Goal: Task Accomplishment & Management: Manage account settings

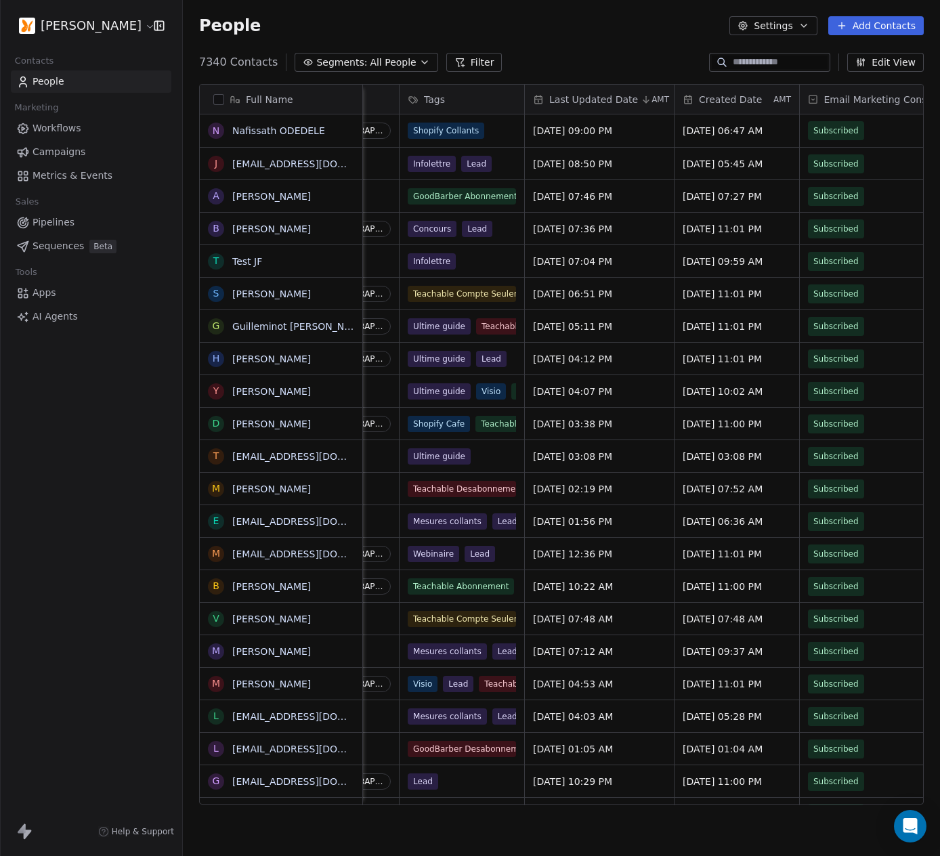
scroll to position [0, 1771]
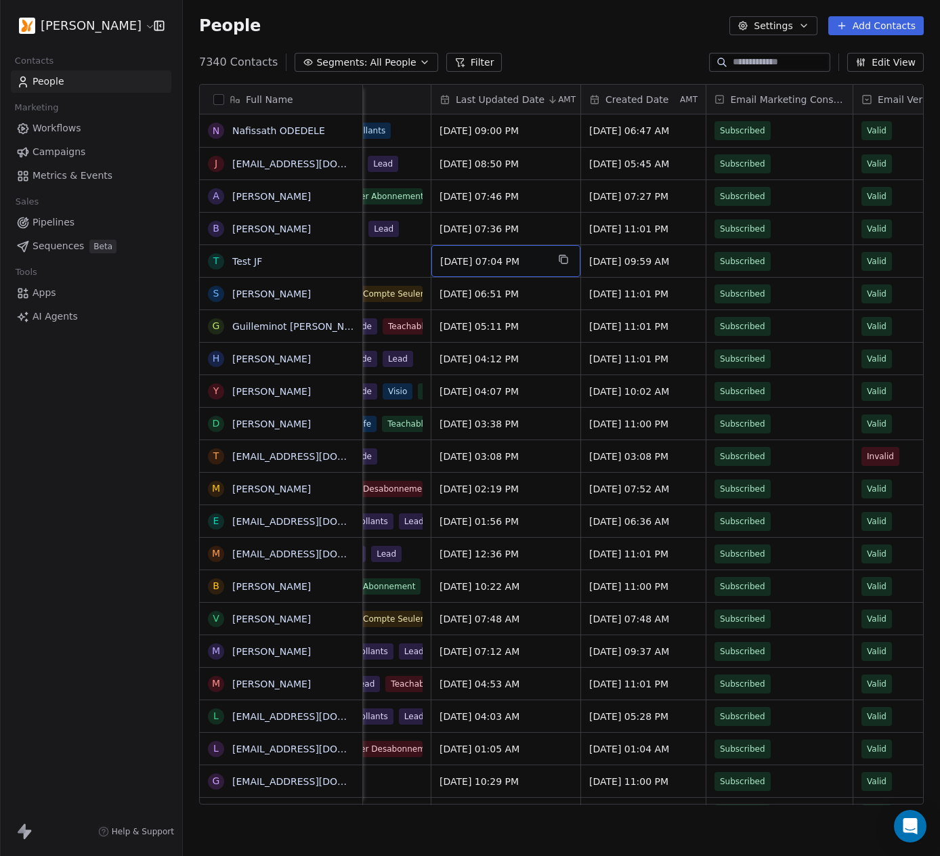
drag, startPoint x: 542, startPoint y: 266, endPoint x: 466, endPoint y: 262, distance: 75.9
click at [564, 34] on div "People Settings Add Contacts" at bounding box center [561, 25] width 725 height 19
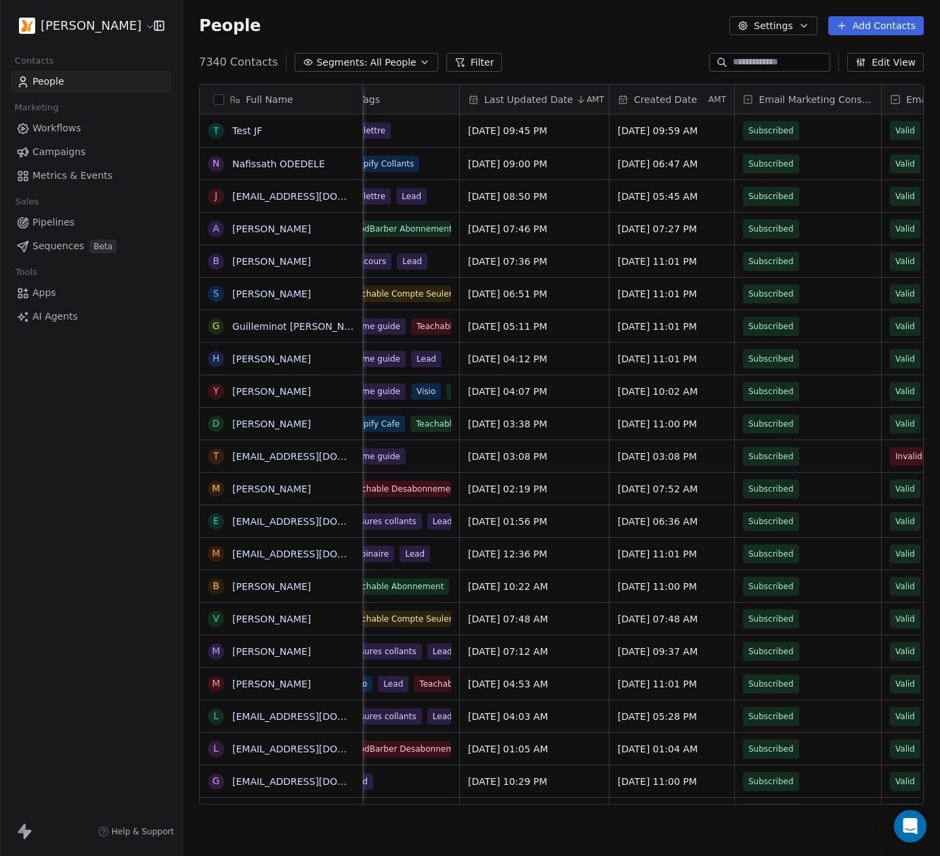
scroll to position [0, 1771]
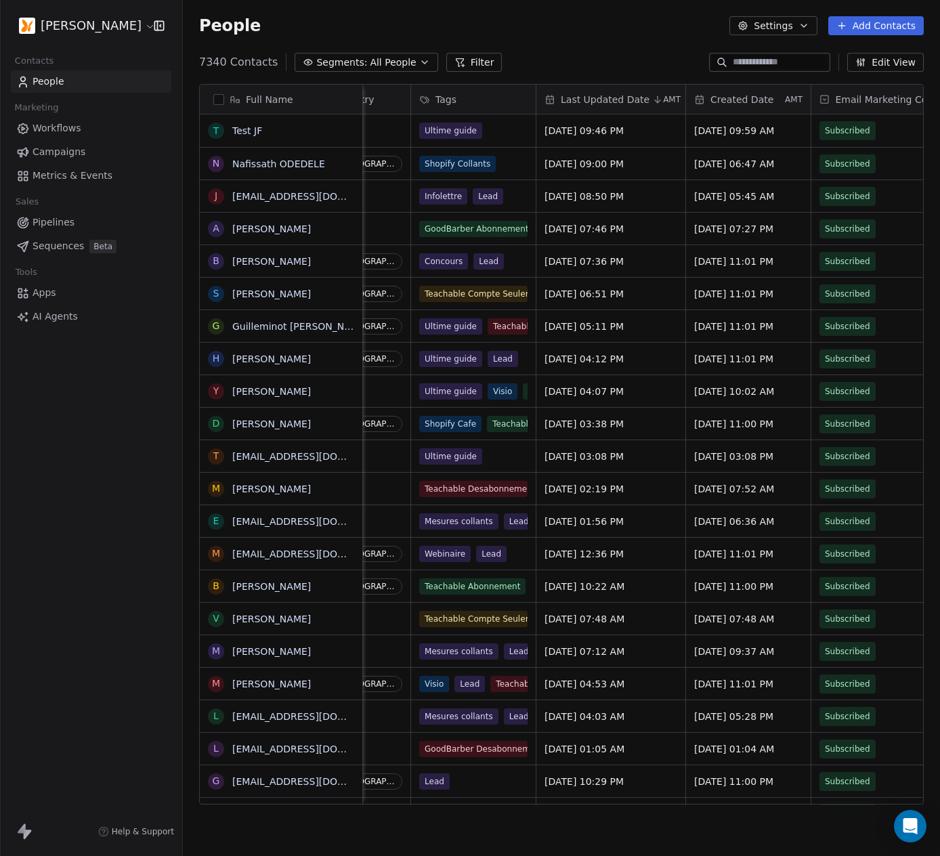
scroll to position [0, 1663]
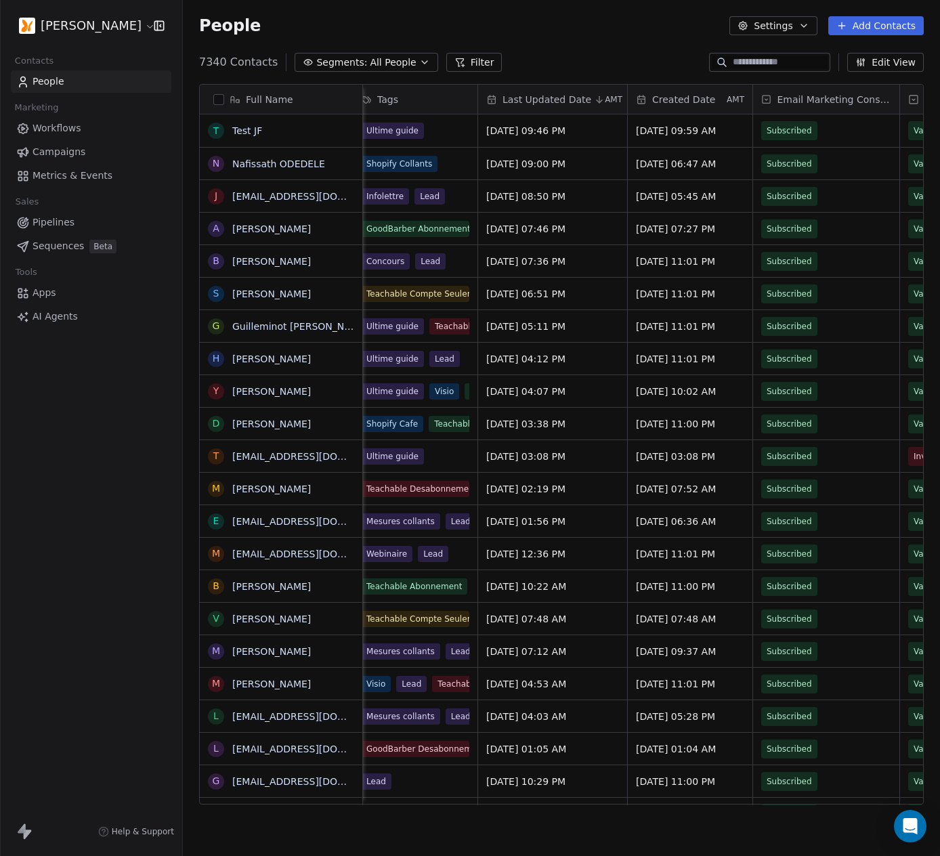
scroll to position [0, 1759]
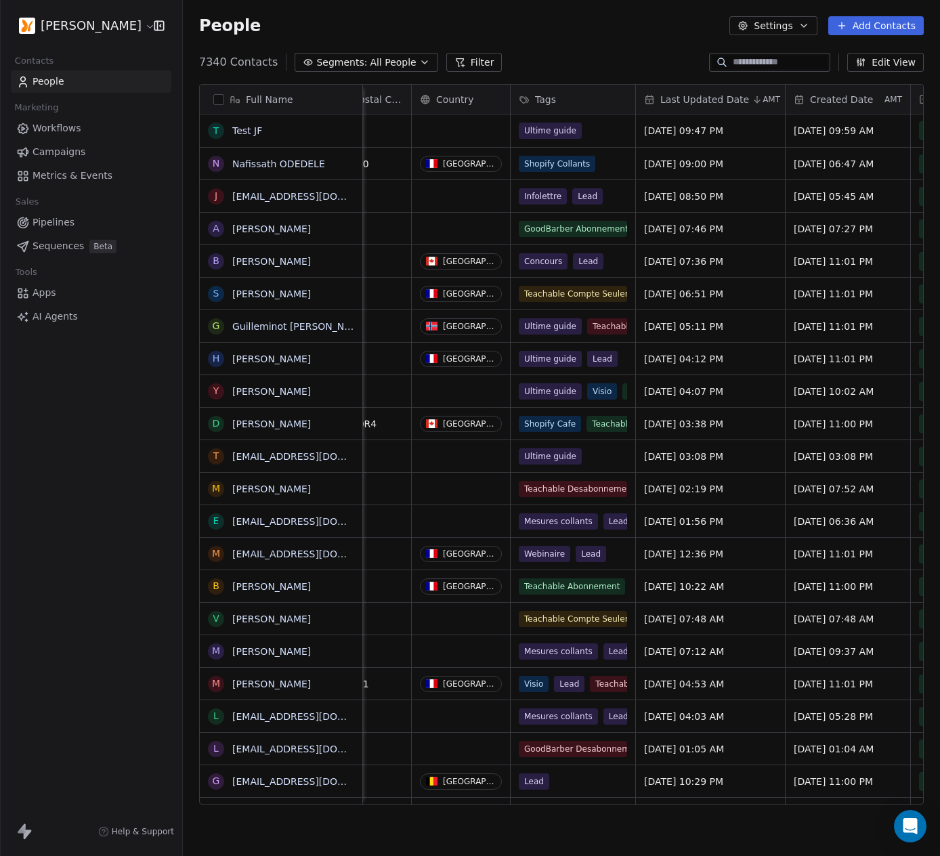
scroll to position [0, 1570]
